Goal: Task Accomplishment & Management: Complete application form

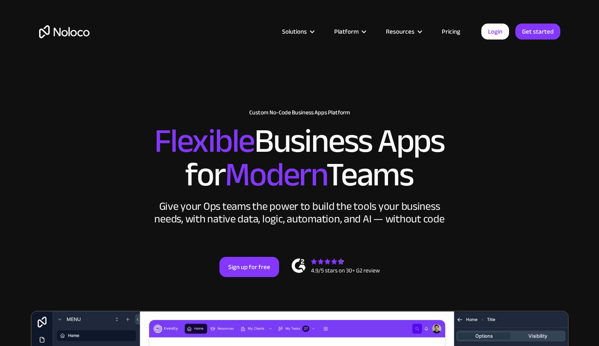
click at [450, 29] on link "Pricing" at bounding box center [451, 31] width 40 height 11
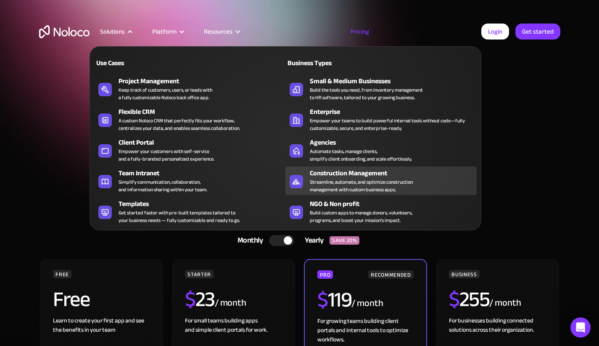
click at [361, 180] on div "Streamline, automate, and optimize construction management with custom business…" at bounding box center [361, 185] width 103 height 15
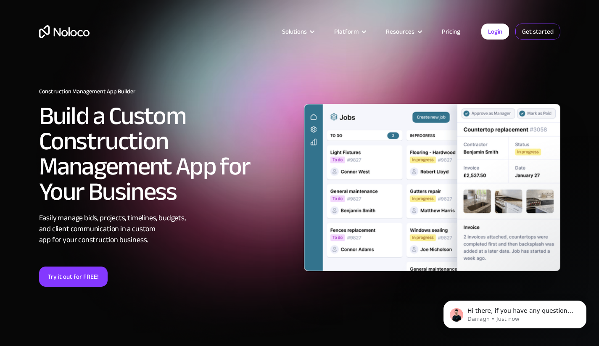
click at [546, 32] on link "Get started" at bounding box center [537, 32] width 45 height 16
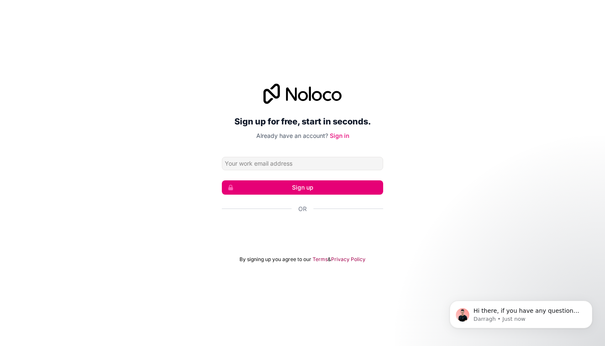
click at [293, 162] on input "Email address" at bounding box center [302, 163] width 161 height 13
type input "e.sabo@leva-sa.ch"
click at [303, 187] on button "Sign up" at bounding box center [302, 187] width 161 height 14
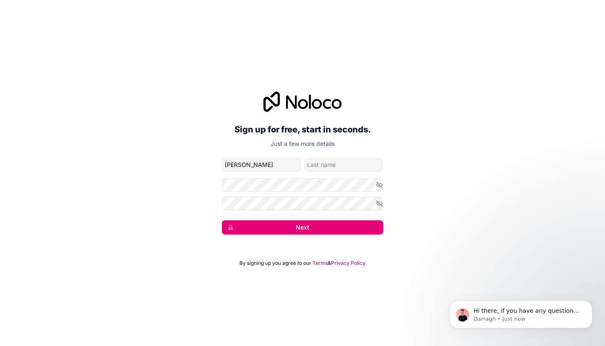
type input "Elio"
type input "Sabo"
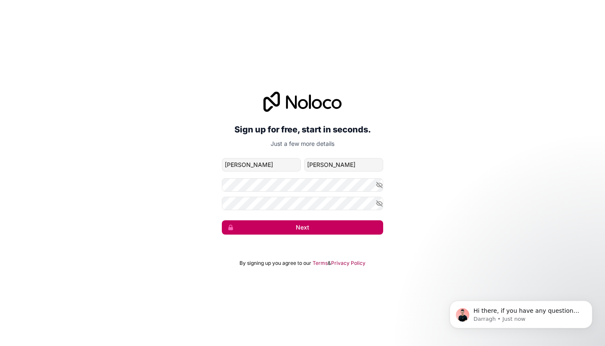
click at [295, 230] on button "Next" at bounding box center [302, 227] width 161 height 14
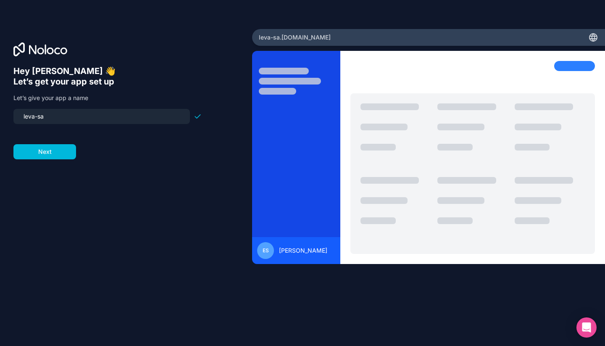
click at [53, 118] on input "leva-sa" at bounding box center [101, 117] width 166 height 12
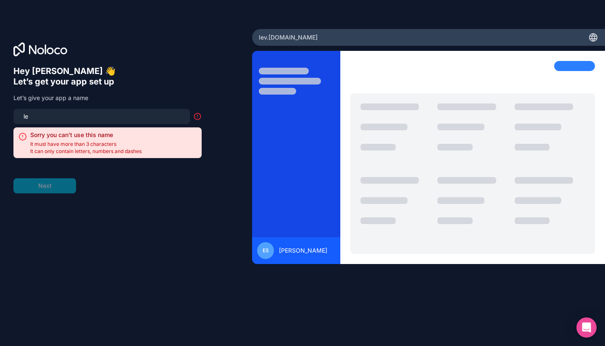
type input "l"
type input "ö"
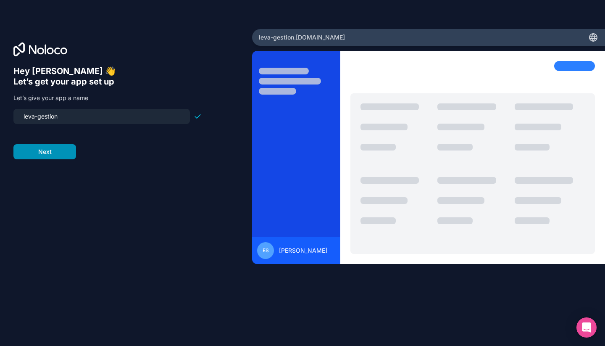
type input "leva-gestion"
click at [58, 154] on button "Next" at bounding box center [44, 151] width 63 height 15
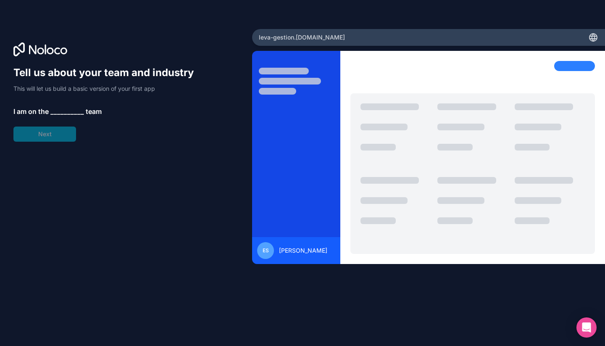
click at [62, 118] on div "Tell us about your team and industry This will let us build a basic version of …" at bounding box center [107, 104] width 188 height 76
click at [62, 112] on span "__________" at bounding box center [67, 111] width 34 height 10
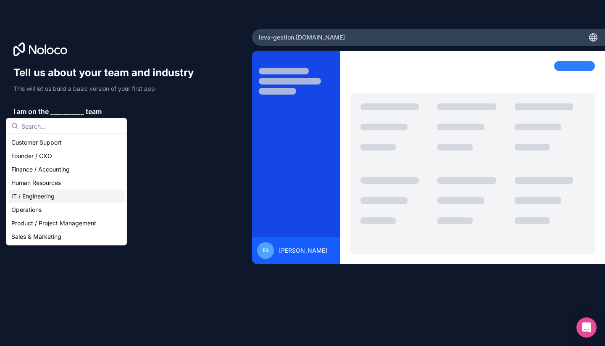
click at [78, 192] on div "IT / Engineering" at bounding box center [66, 196] width 117 height 13
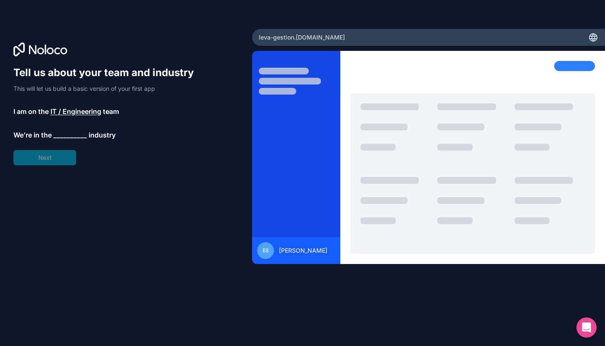
click at [72, 137] on span "__________" at bounding box center [70, 135] width 34 height 10
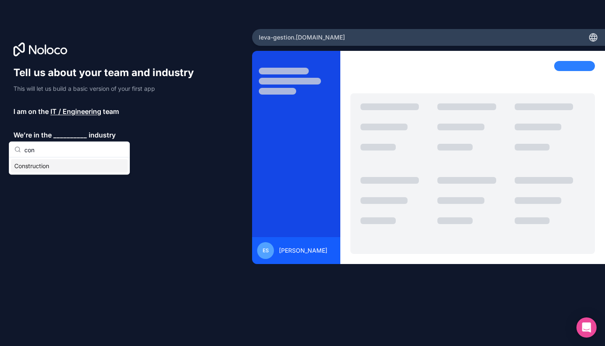
type input "con"
click at [66, 164] on div "Construction" at bounding box center [69, 165] width 117 height 13
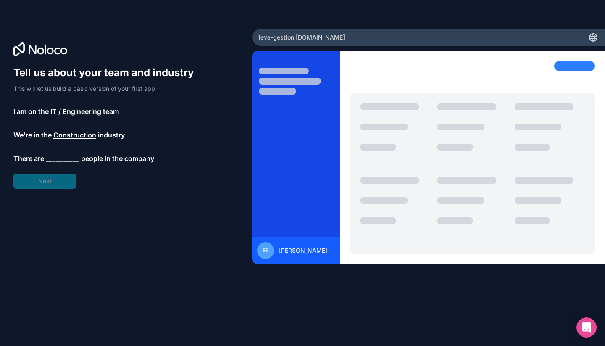
click at [66, 153] on span "__________" at bounding box center [63, 158] width 34 height 10
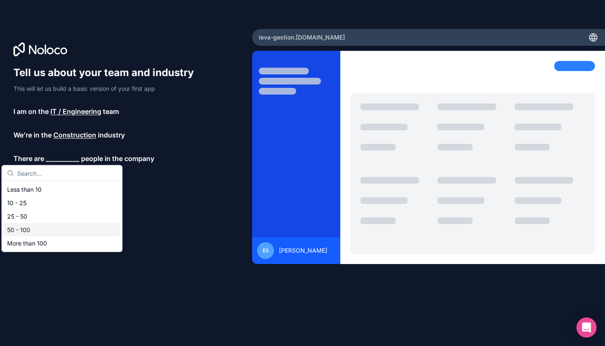
click at [48, 234] on div "50 - 100" at bounding box center [62, 229] width 117 height 13
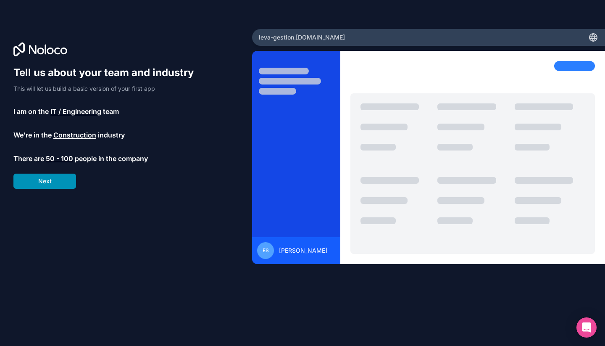
click at [55, 186] on button "Next" at bounding box center [44, 181] width 63 height 15
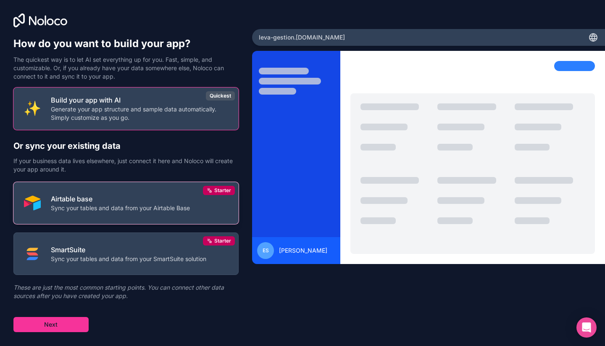
click at [113, 214] on button "Airtable base Sync your tables and data from your Airtable Base Starter" at bounding box center [125, 203] width 225 height 42
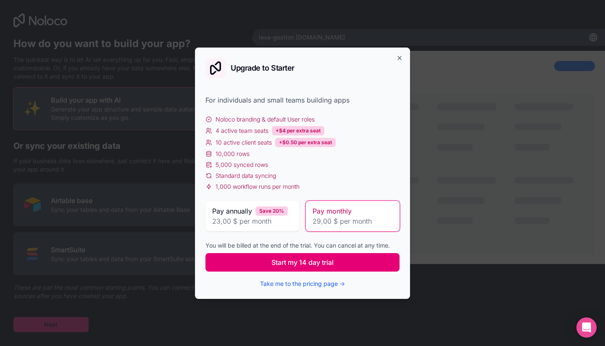
click at [287, 268] on button "Start my 14 day trial" at bounding box center [303, 262] width 194 height 18
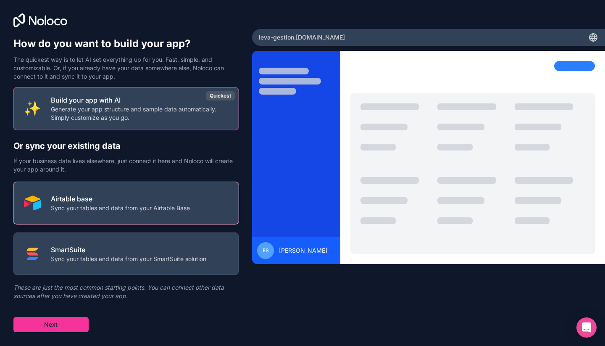
click at [110, 209] on p "Sync your tables and data from your Airtable Base" at bounding box center [120, 208] width 139 height 8
click at [117, 213] on button "Airtable base Sync your tables and data from your Airtable Base" at bounding box center [125, 203] width 225 height 42
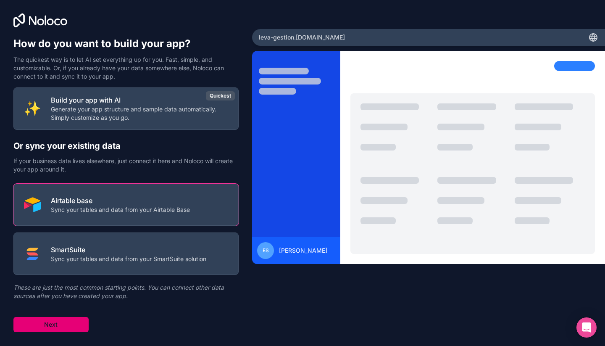
click at [59, 326] on button "Next" at bounding box center [50, 324] width 75 height 15
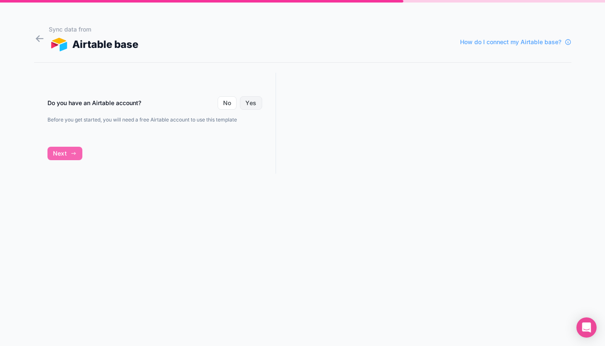
click at [258, 104] on button "Yes" at bounding box center [251, 102] width 22 height 13
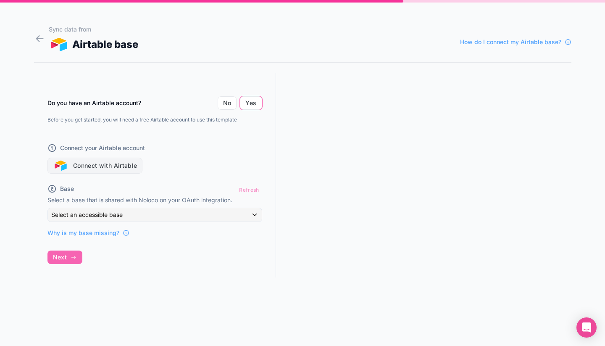
click at [107, 165] on button "Connect with Airtable" at bounding box center [95, 166] width 95 height 16
click at [94, 161] on button "Connect with Airtable" at bounding box center [95, 166] width 95 height 16
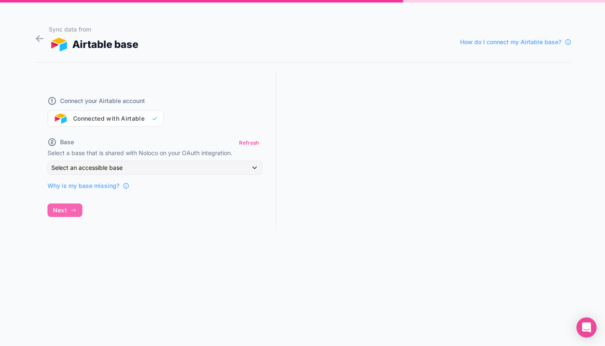
click at [143, 170] on div "Select an accessible base" at bounding box center [155, 167] width 214 height 13
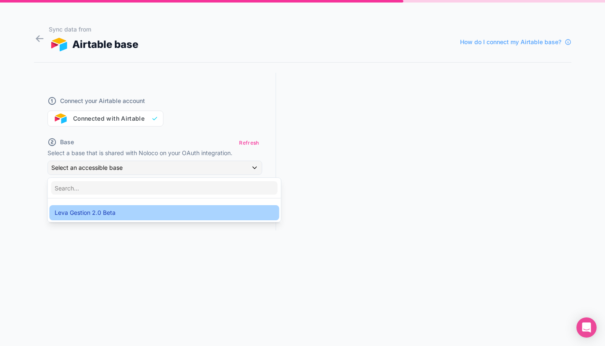
click at [88, 211] on span "Leva Gestion 2.0 Beta" at bounding box center [85, 213] width 61 height 10
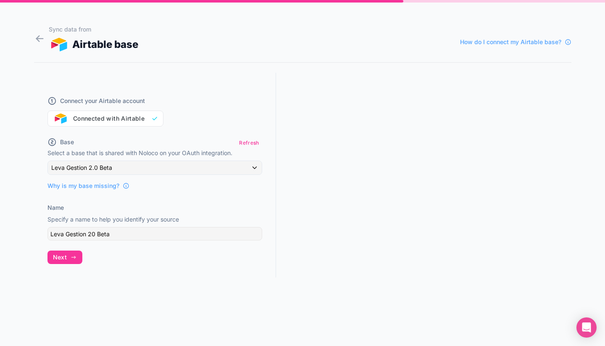
click at [126, 214] on div "Name Specify a name to help you identify your source [PERSON_NAME] 20 Beta" at bounding box center [155, 221] width 215 height 37
click at [71, 259] on icon "button" at bounding box center [73, 257] width 7 height 7
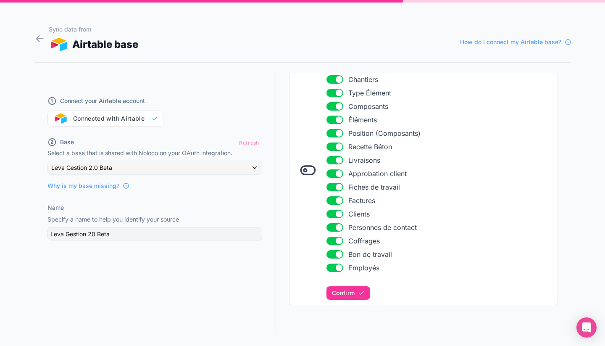
scroll to position [143, 0]
click at [352, 292] on button "Confirm" at bounding box center [349, 293] width 44 height 13
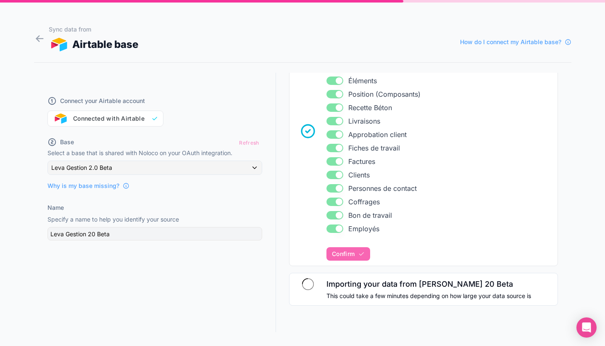
scroll to position [16, 0]
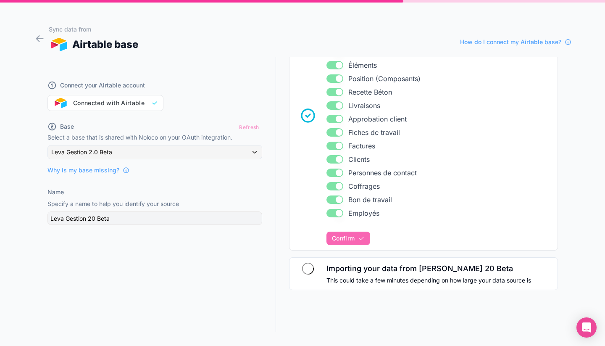
click at [247, 243] on div "Connect your Airtable account Connected with Airtable Base Refresh Select a bas…" at bounding box center [155, 194] width 242 height 275
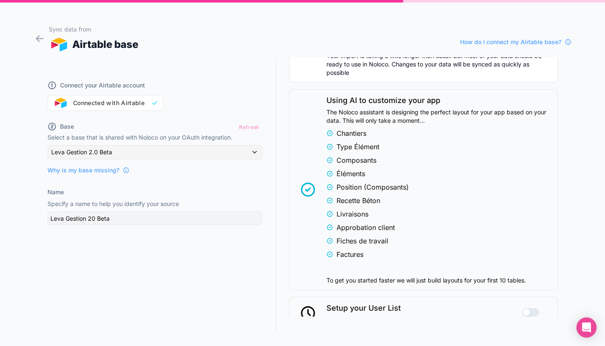
scroll to position [512, 0]
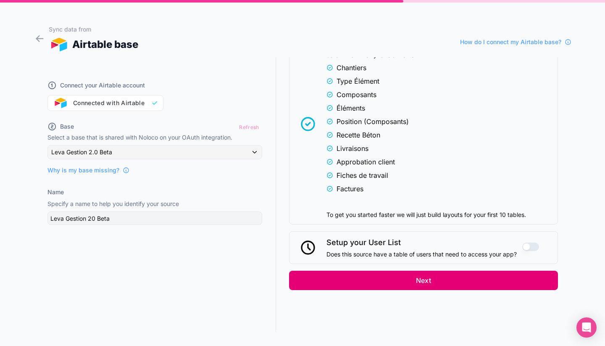
click at [418, 276] on button "Next" at bounding box center [423, 280] width 269 height 19
